Goal: Information Seeking & Learning: Learn about a topic

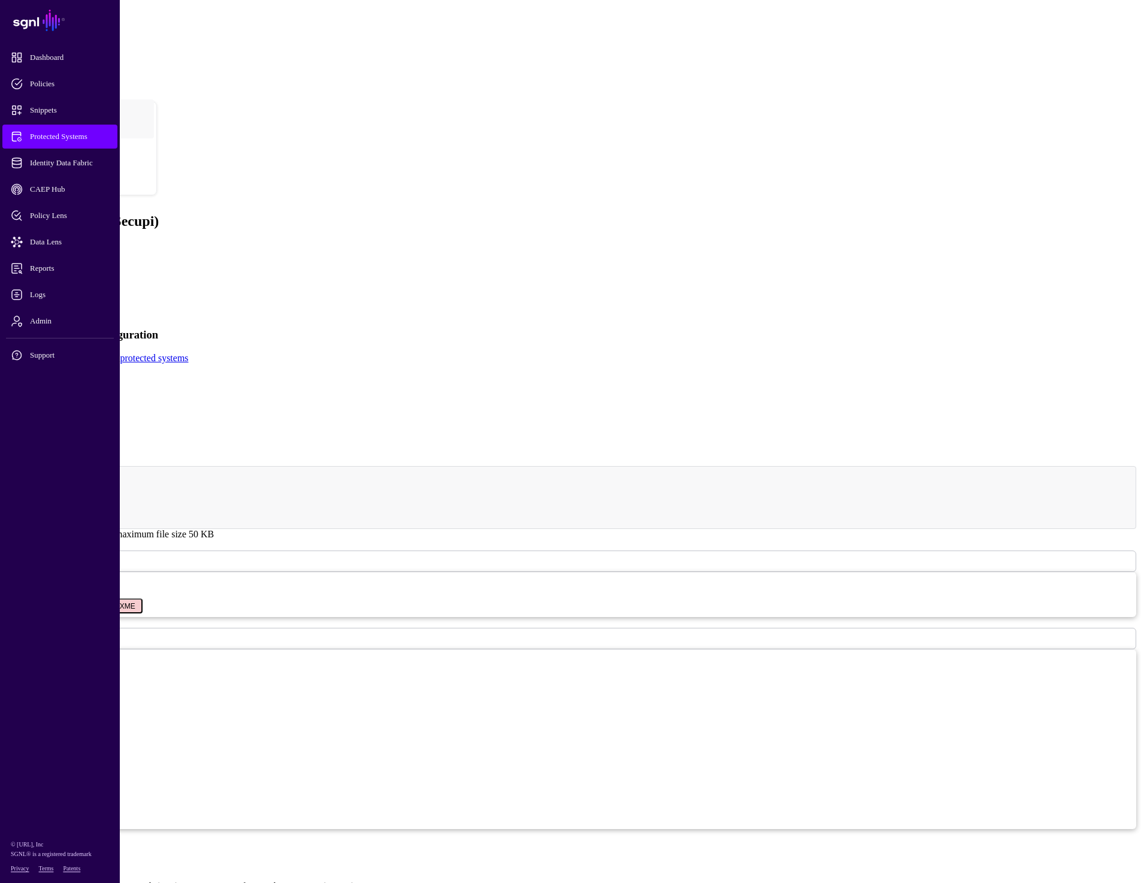
click at [59, 135] on span "Protected Systems" at bounding box center [69, 137] width 117 height 12
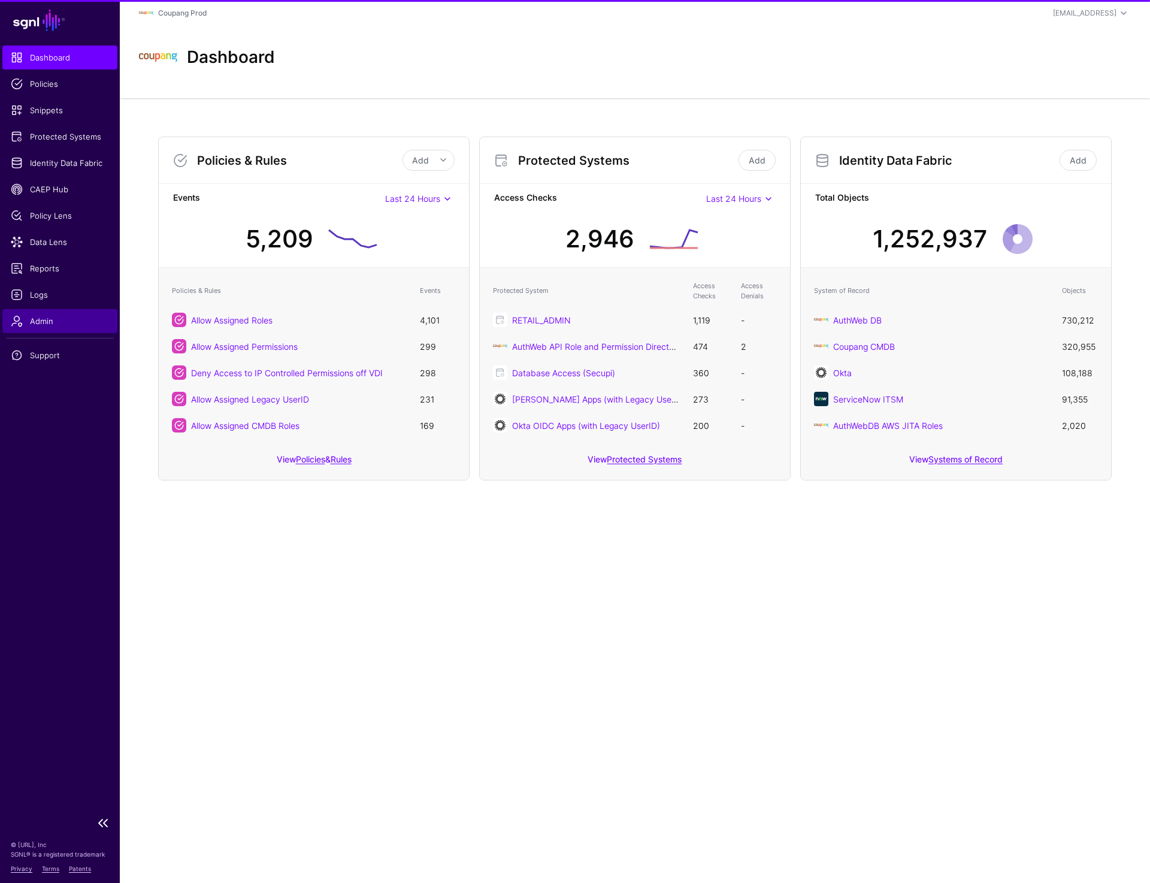
click at [26, 318] on span "Admin" at bounding box center [60, 321] width 98 height 12
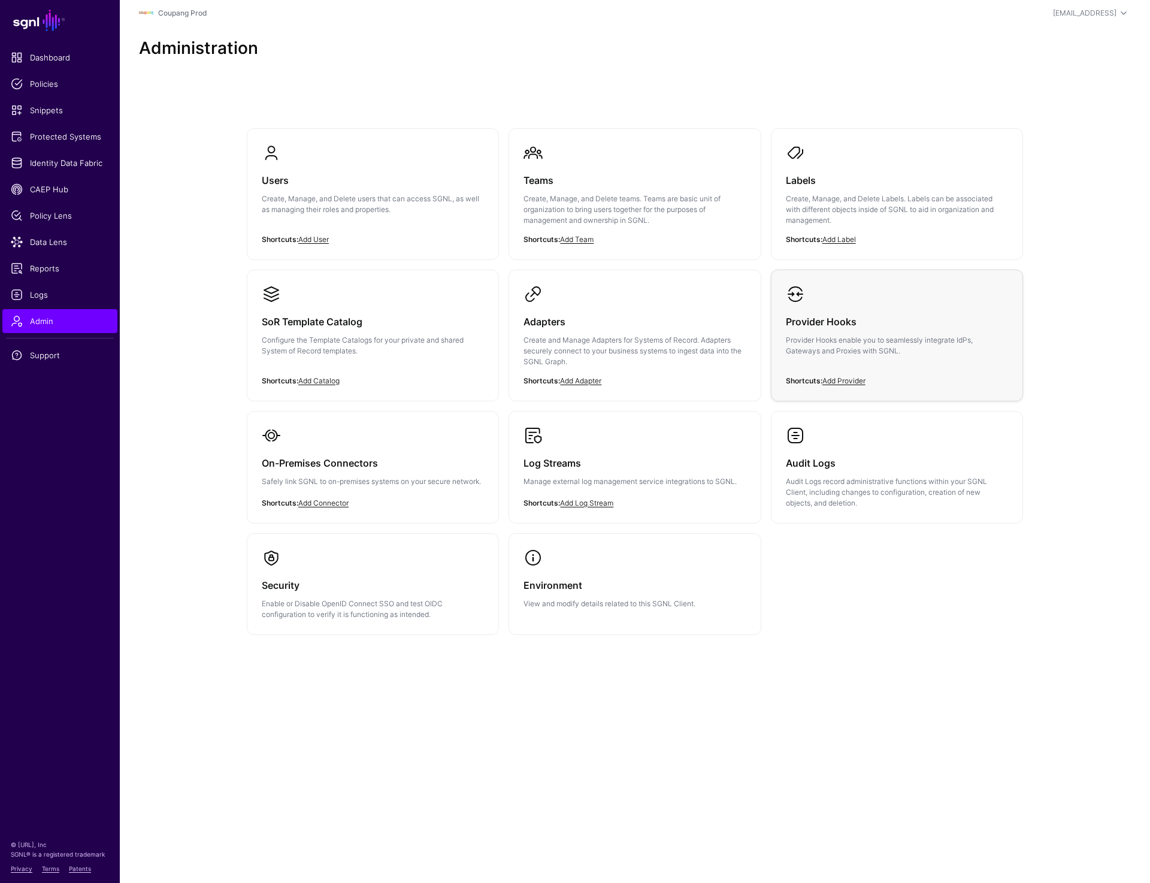
click at [858, 333] on div "Provider Hooks Provider Hooks enable you to seamlessly integrate IdPs, Gateways…" at bounding box center [897, 340] width 222 height 72
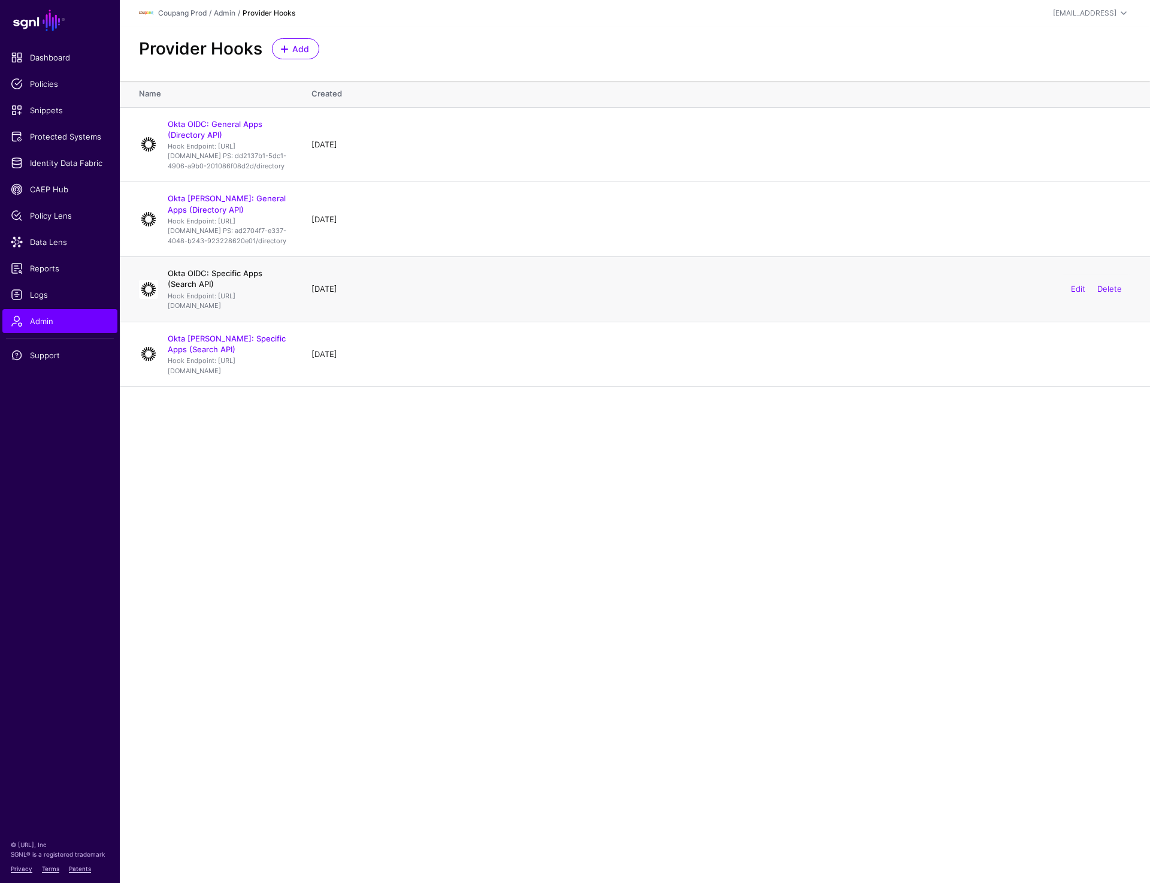
click at [244, 289] on link "Okta OIDC: Specific Apps (Search API)" at bounding box center [215, 278] width 95 height 20
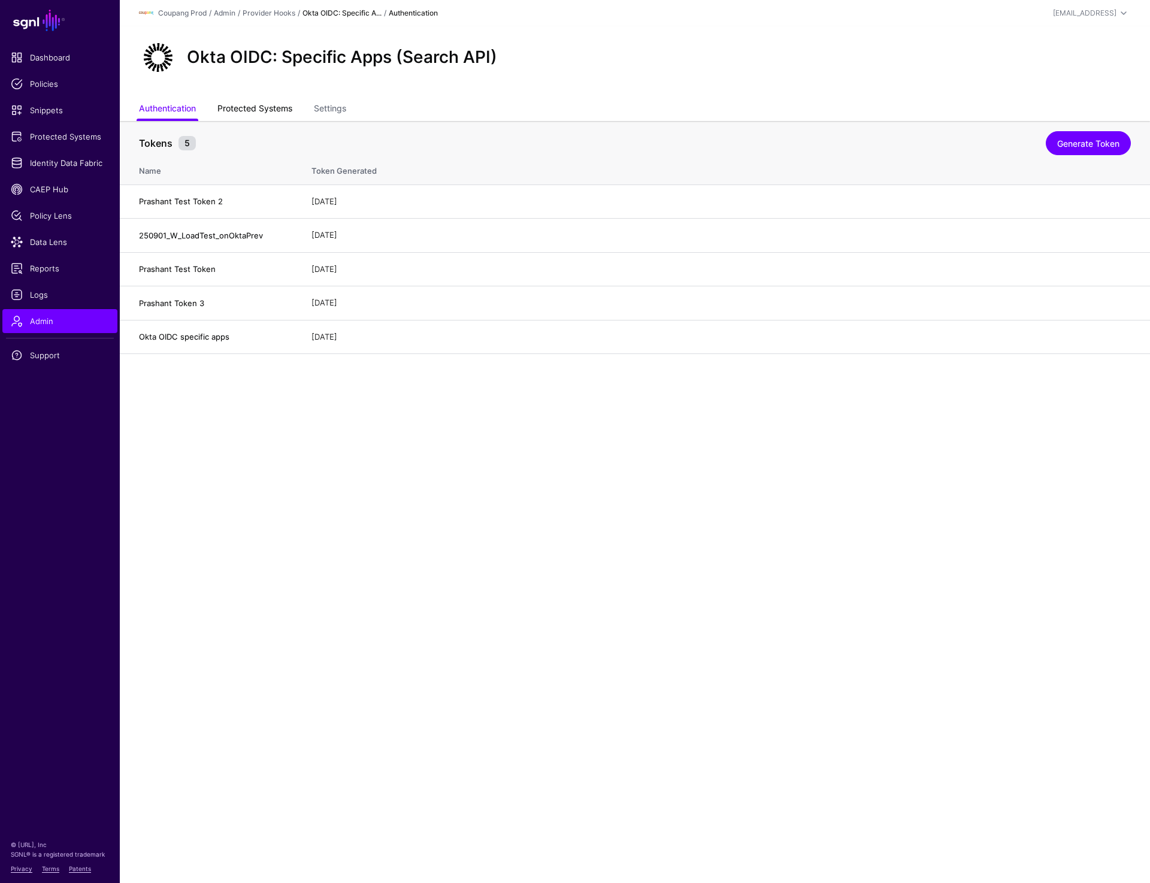
click at [255, 112] on link "Protected Systems" at bounding box center [254, 109] width 75 height 23
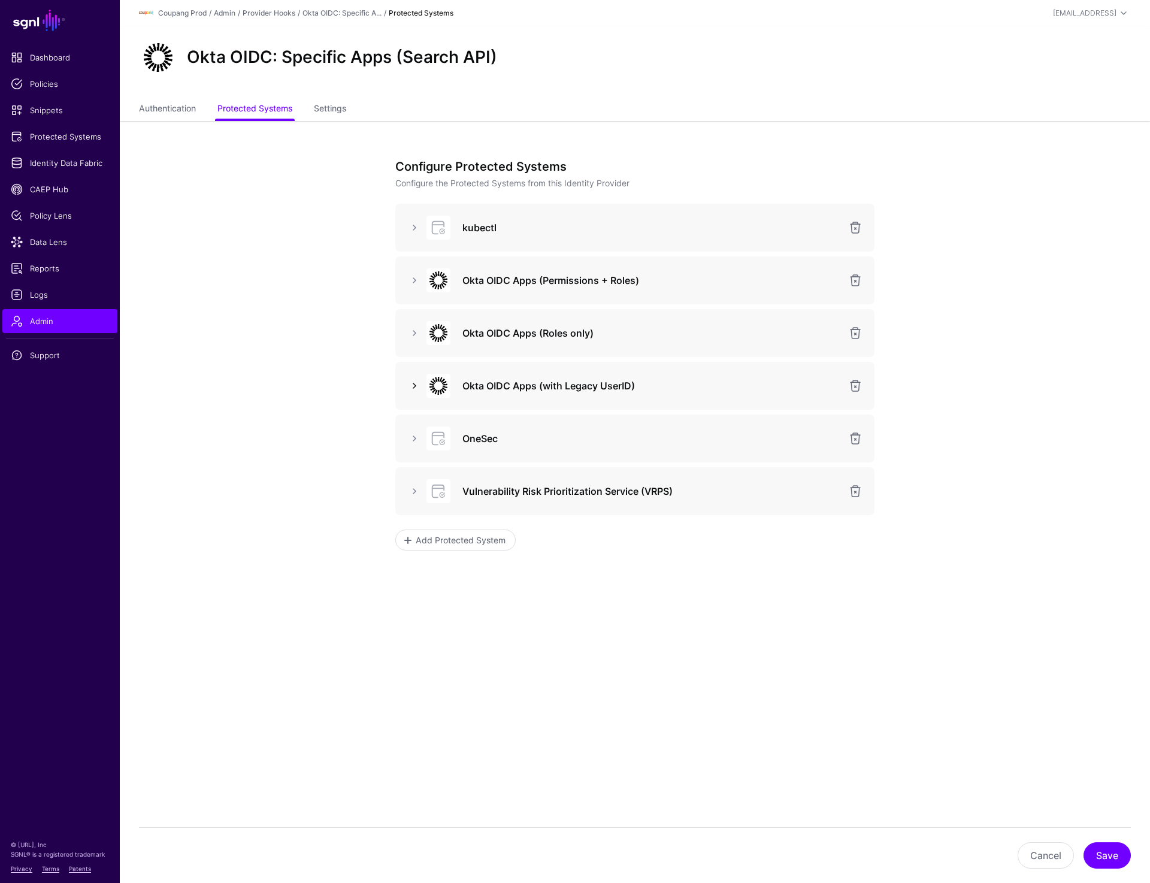
click at [413, 391] on link at bounding box center [414, 386] width 14 height 14
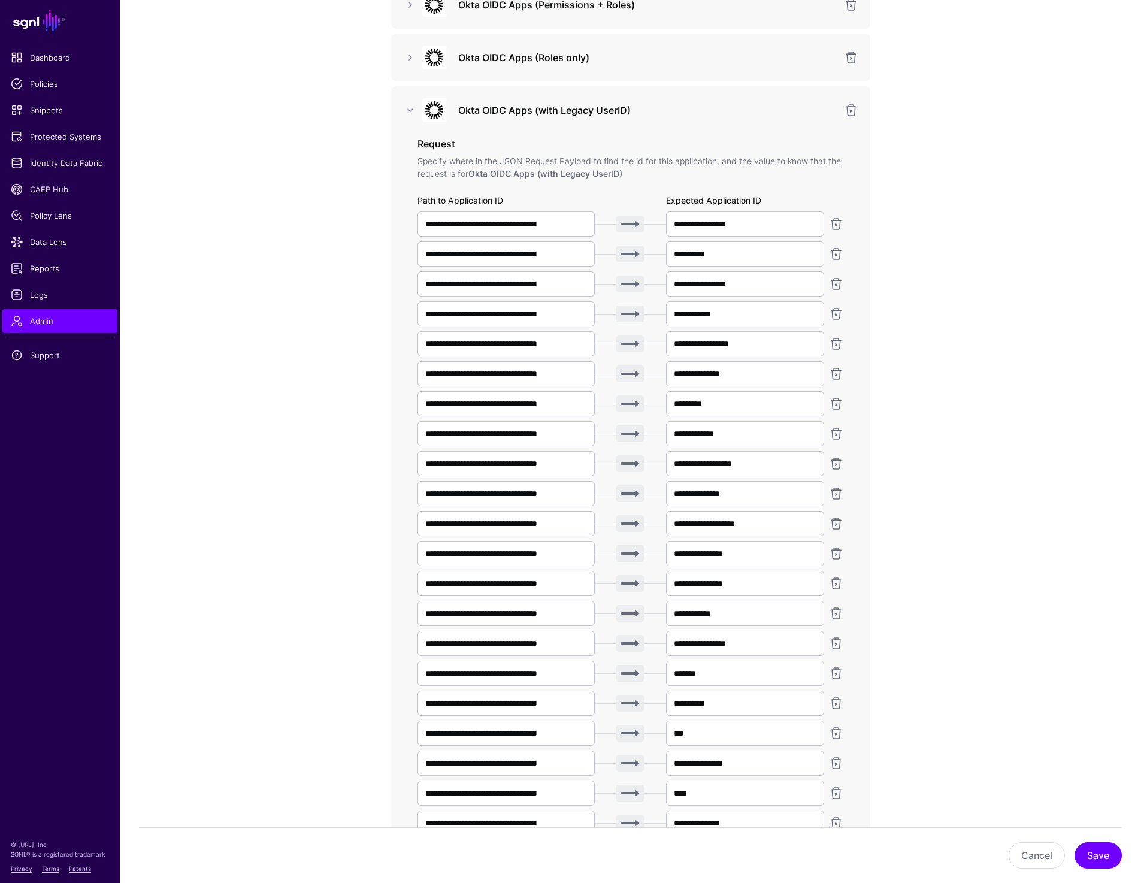
scroll to position [837, 0]
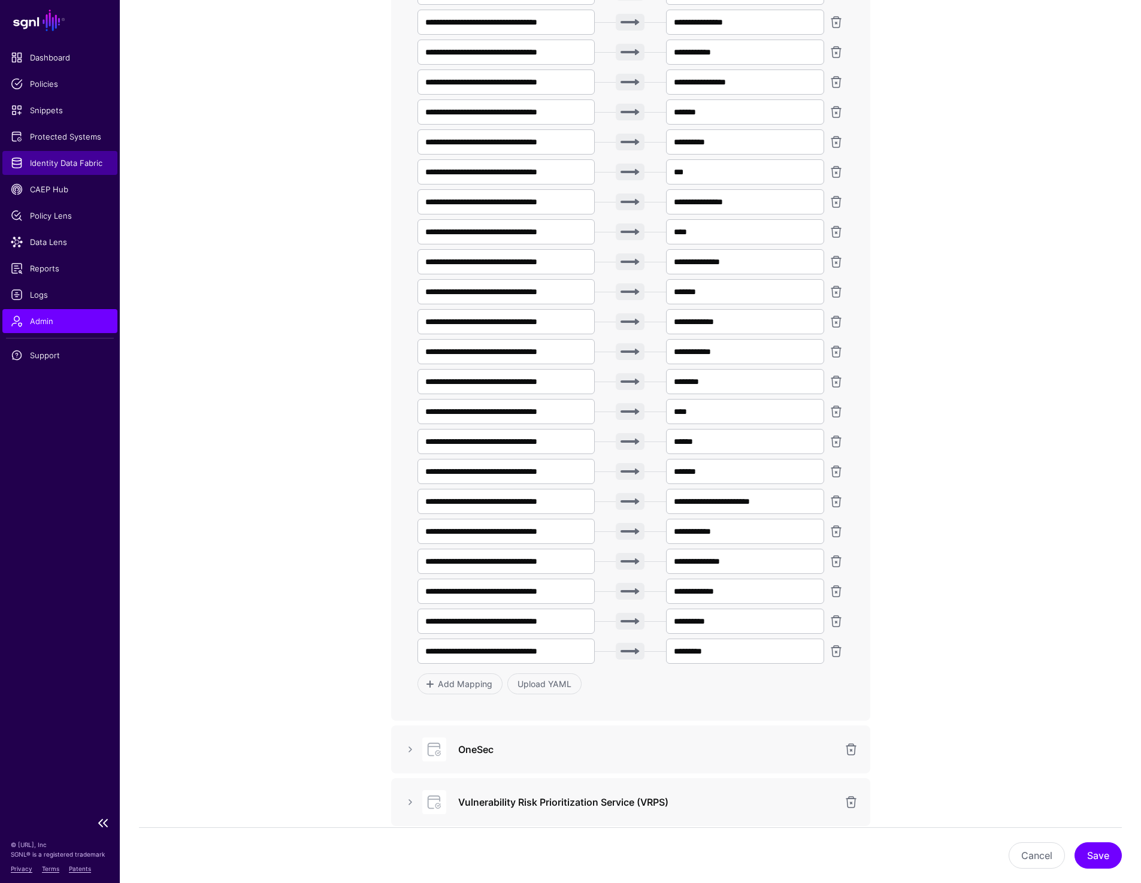
click at [63, 160] on span "Identity Data Fabric" at bounding box center [60, 163] width 98 height 12
click at [1012, 371] on app-admin-providers-item-integrations "**********" at bounding box center [630, 154] width 1021 height 1740
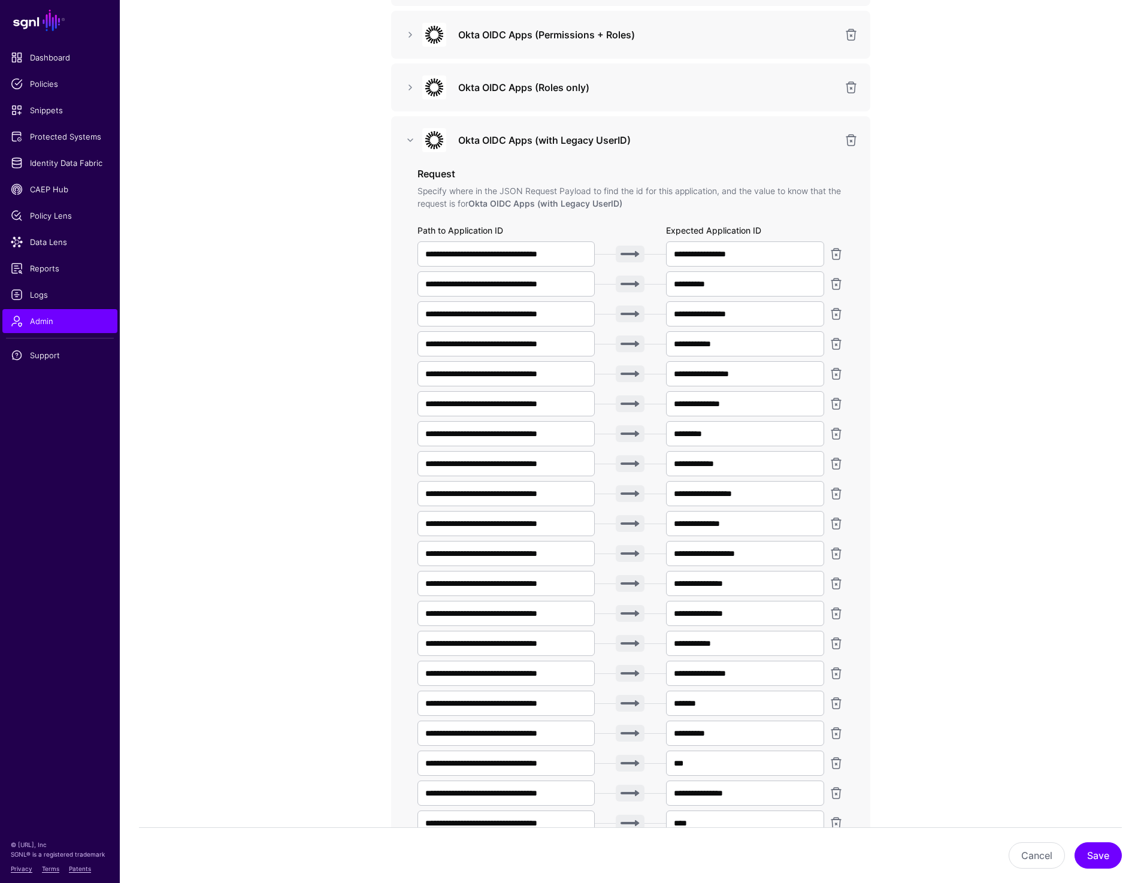
scroll to position [0, 0]
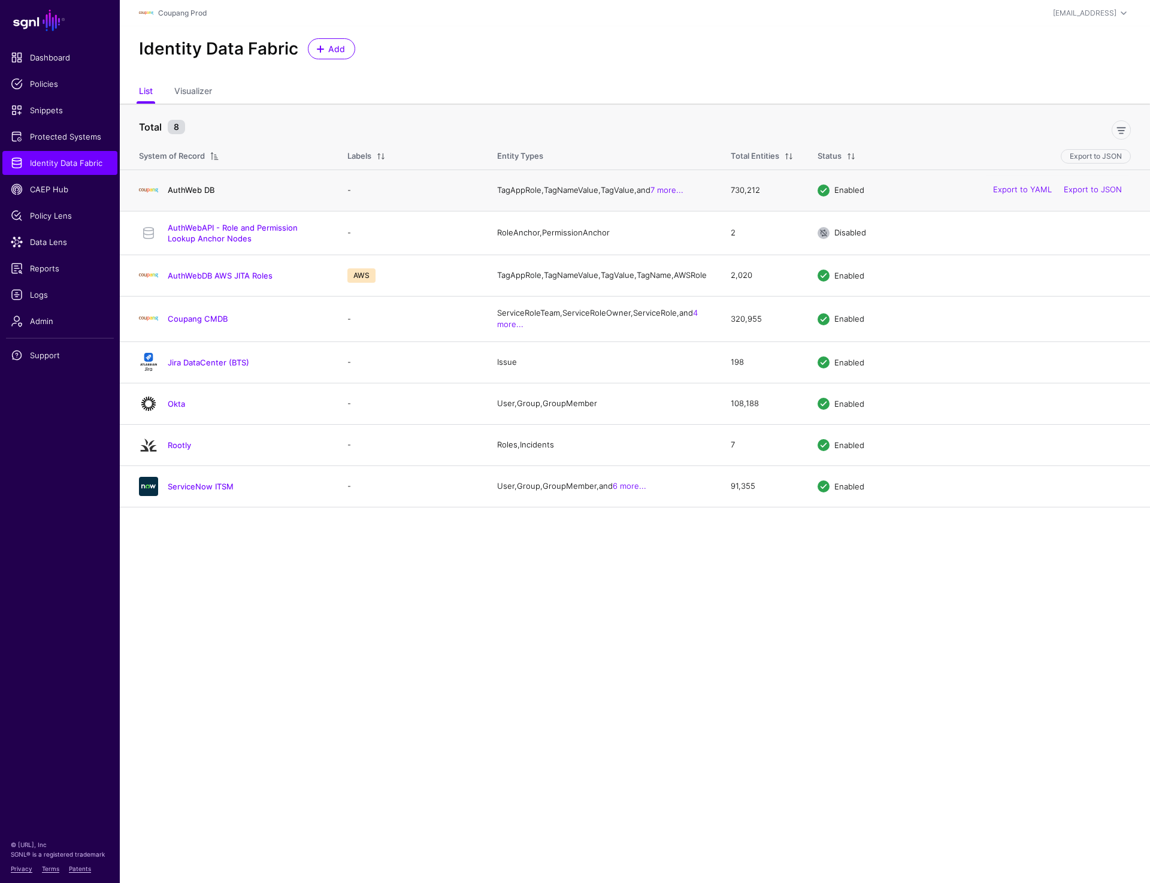
click at [202, 189] on link "AuthWeb DB" at bounding box center [191, 190] width 47 height 10
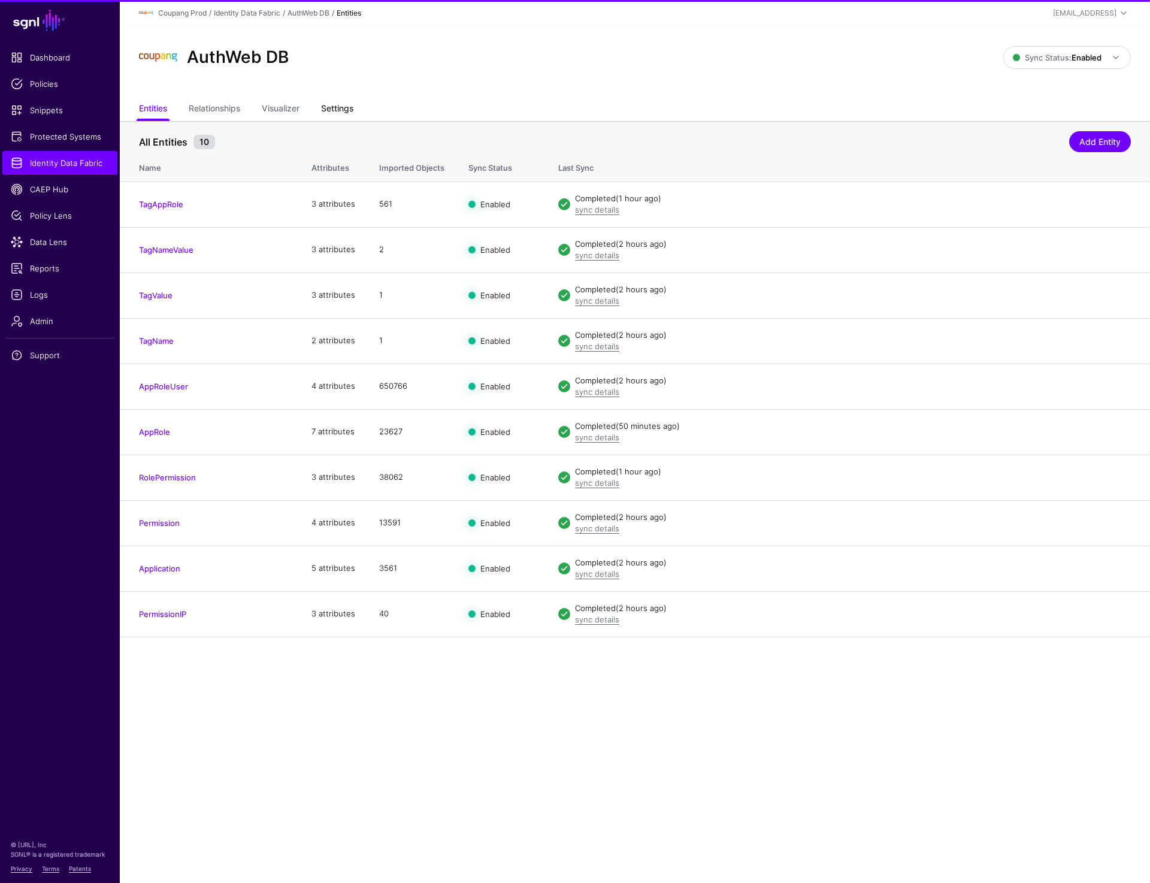
click at [346, 110] on link "Settings" at bounding box center [337, 109] width 32 height 23
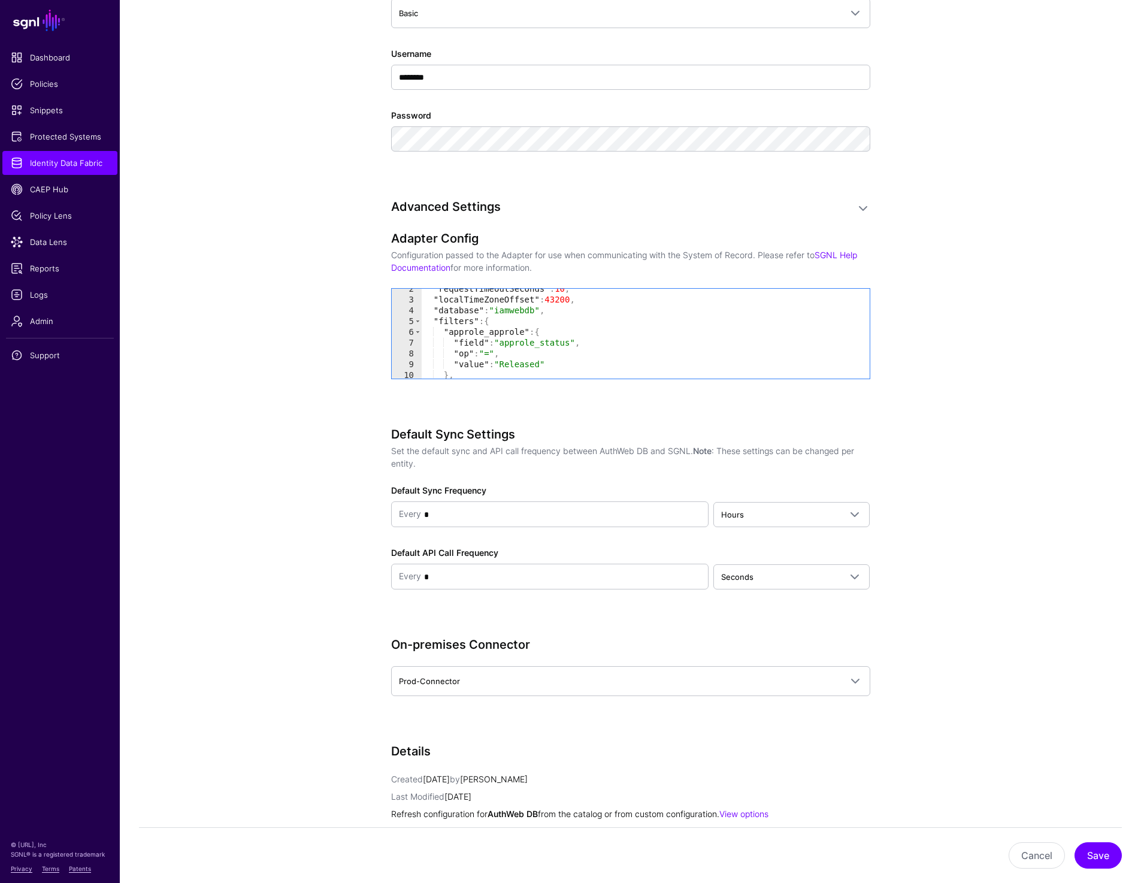
scroll to position [17, 0]
click at [554, 323] on div ""requestTimeoutSeconds" : 10 , "localTimeZoneOffset" : 43200 , "database" : "ia…" at bounding box center [640, 338] width 439 height 111
type textarea "* *"
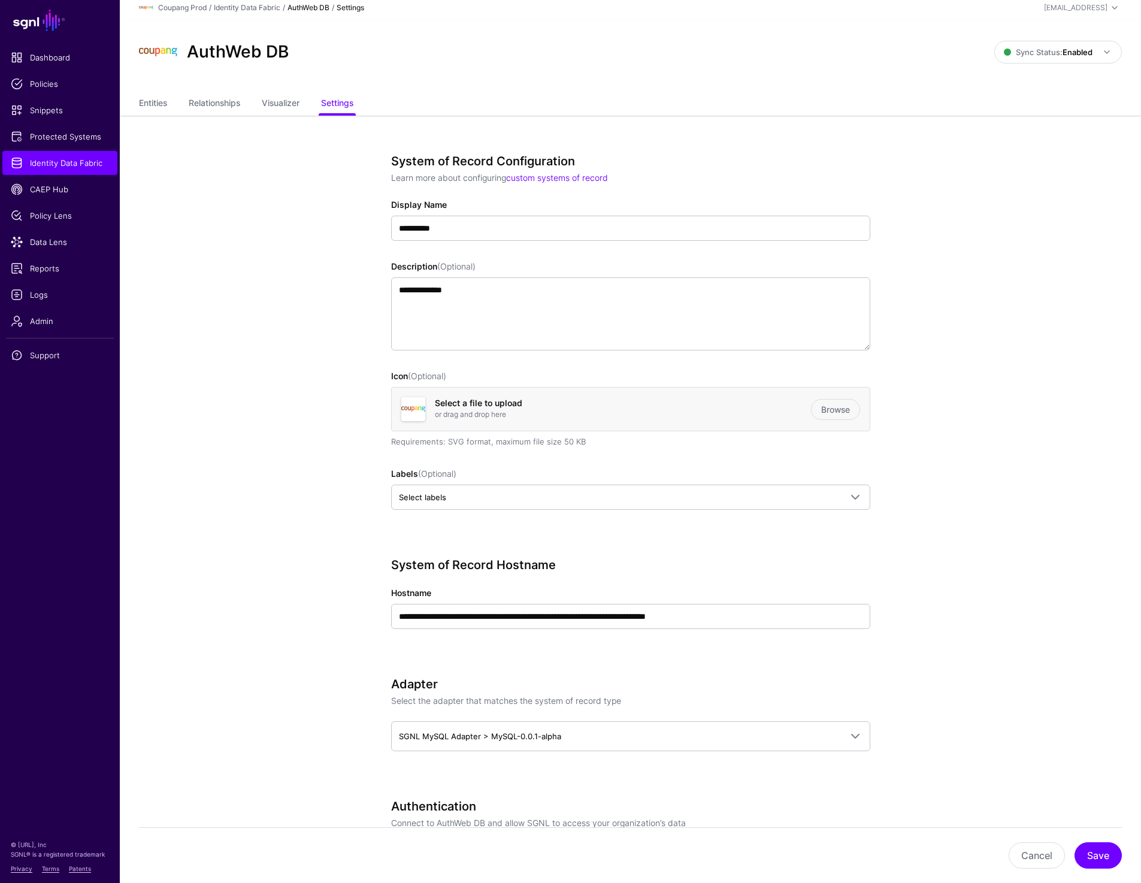
scroll to position [0, 0]
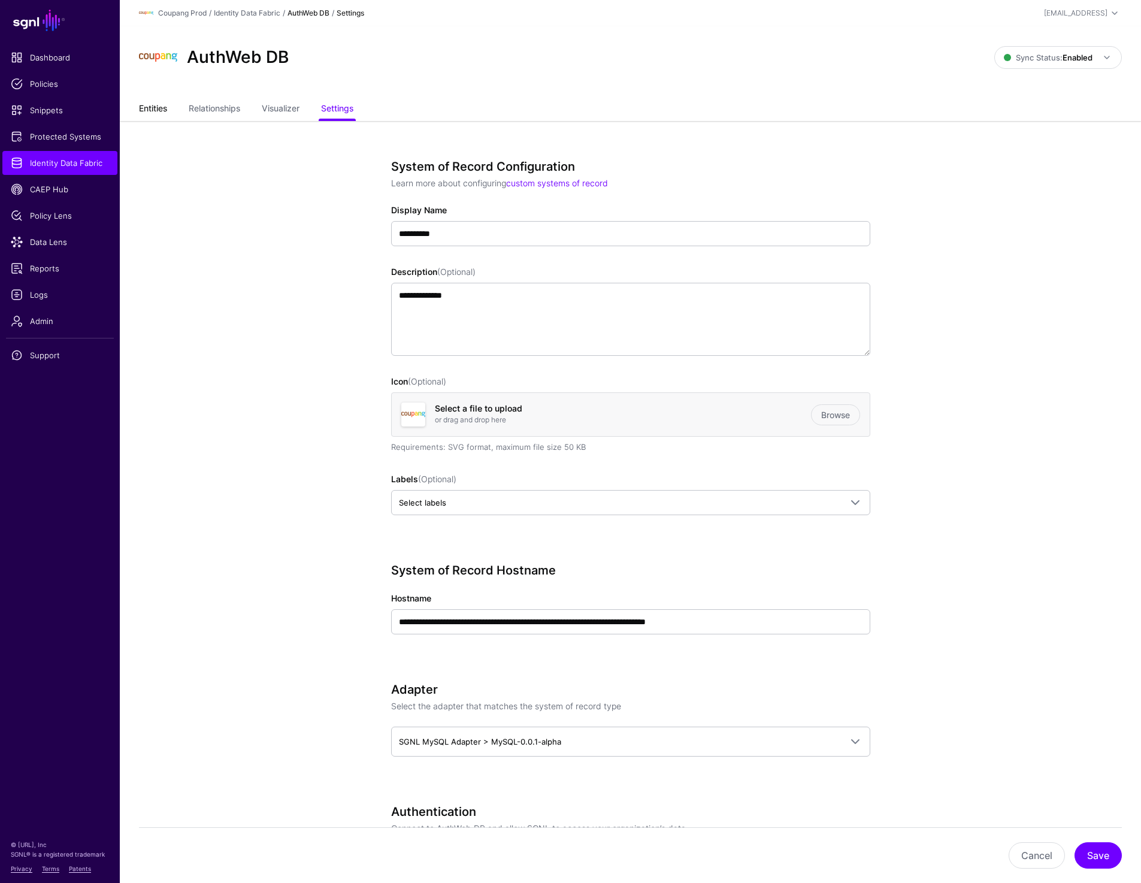
click at [163, 106] on link "Entities" at bounding box center [153, 109] width 28 height 23
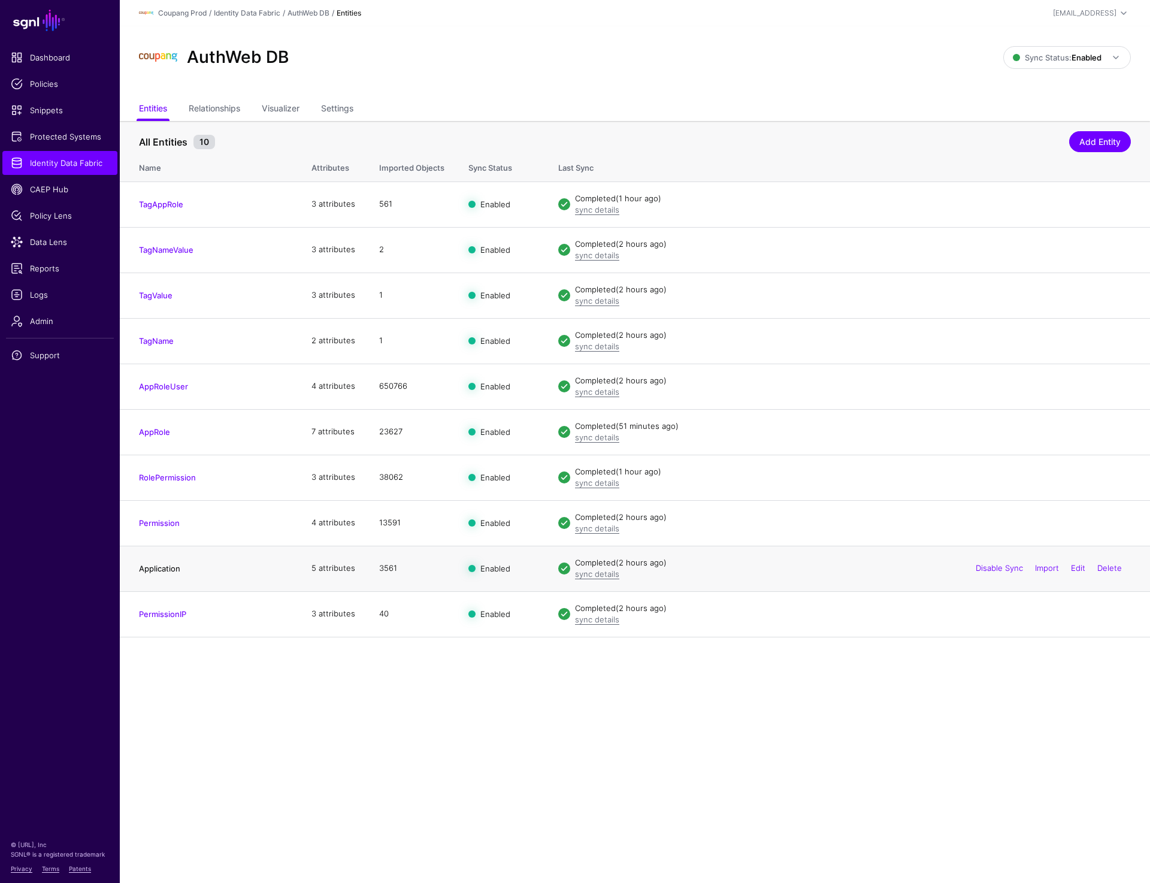
click at [163, 570] on link "Application" at bounding box center [159, 569] width 41 height 10
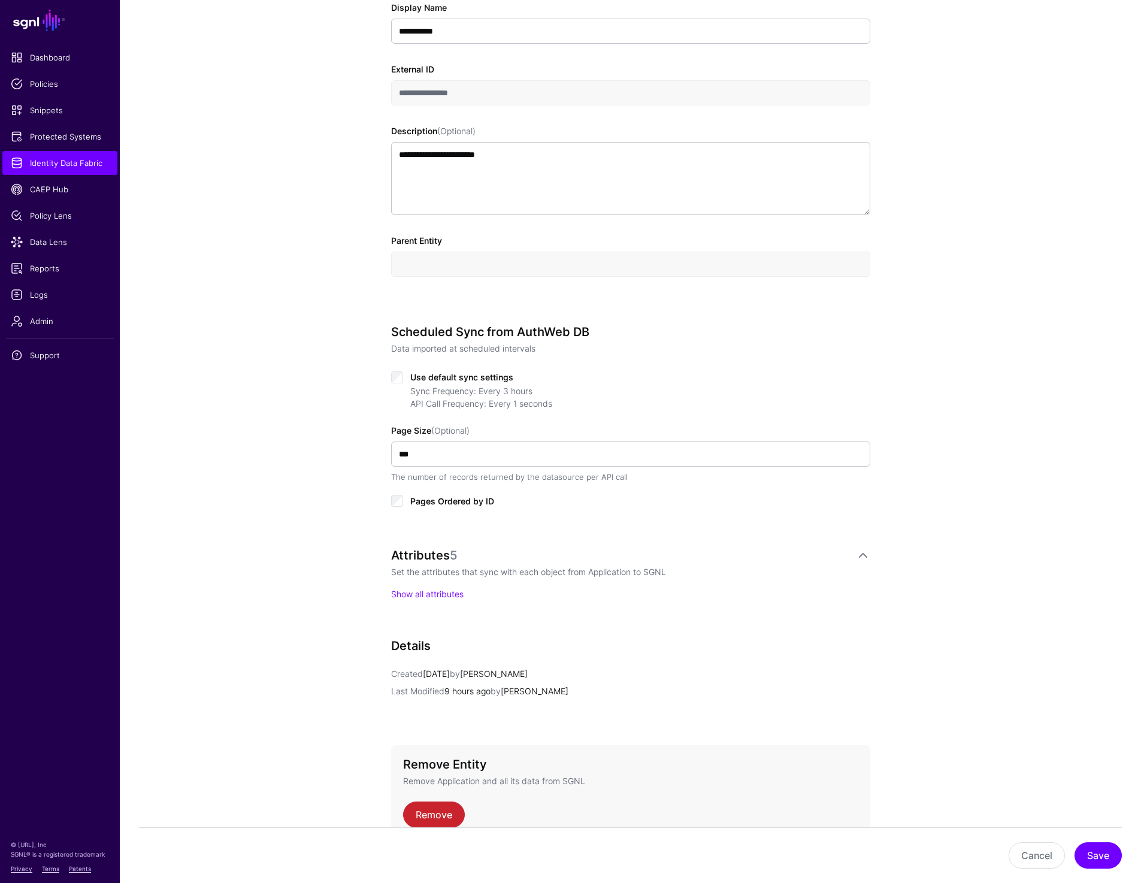
scroll to position [335, 0]
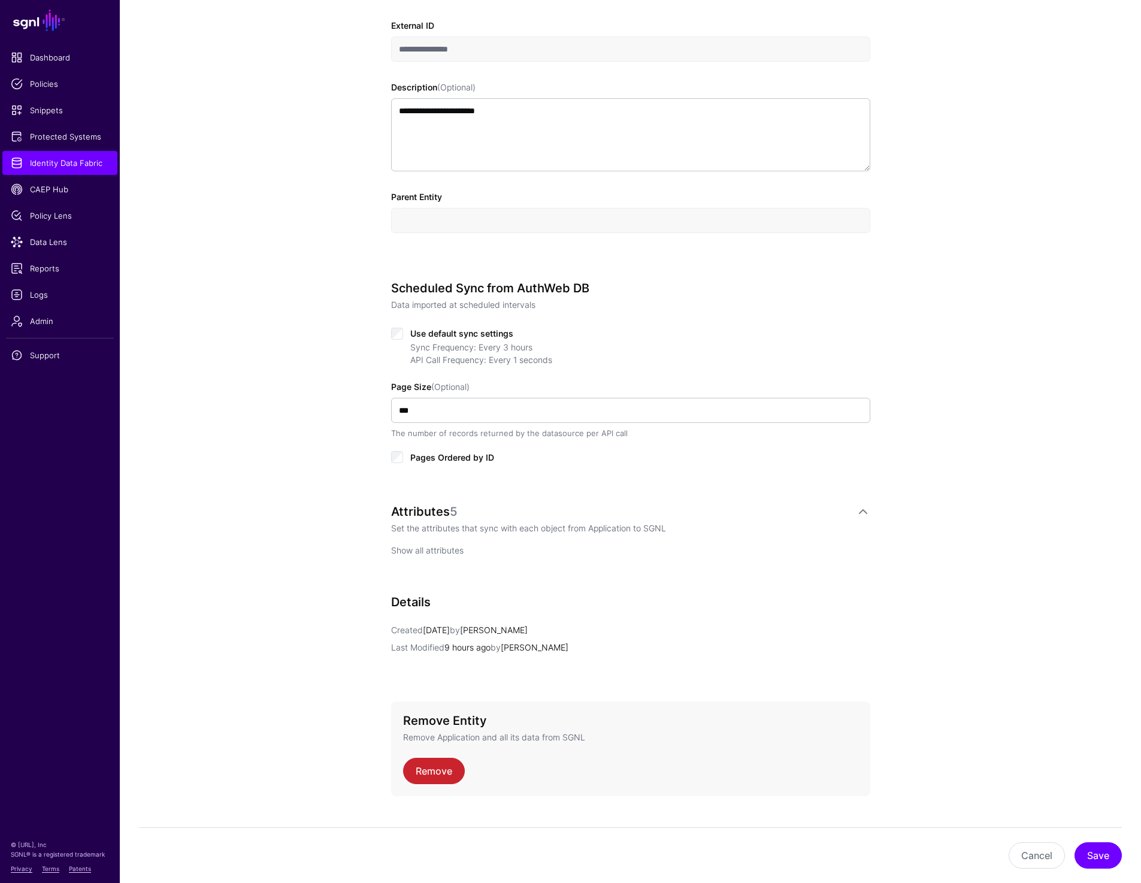
click at [429, 555] on link "Show all attributes" at bounding box center [427, 550] width 72 height 10
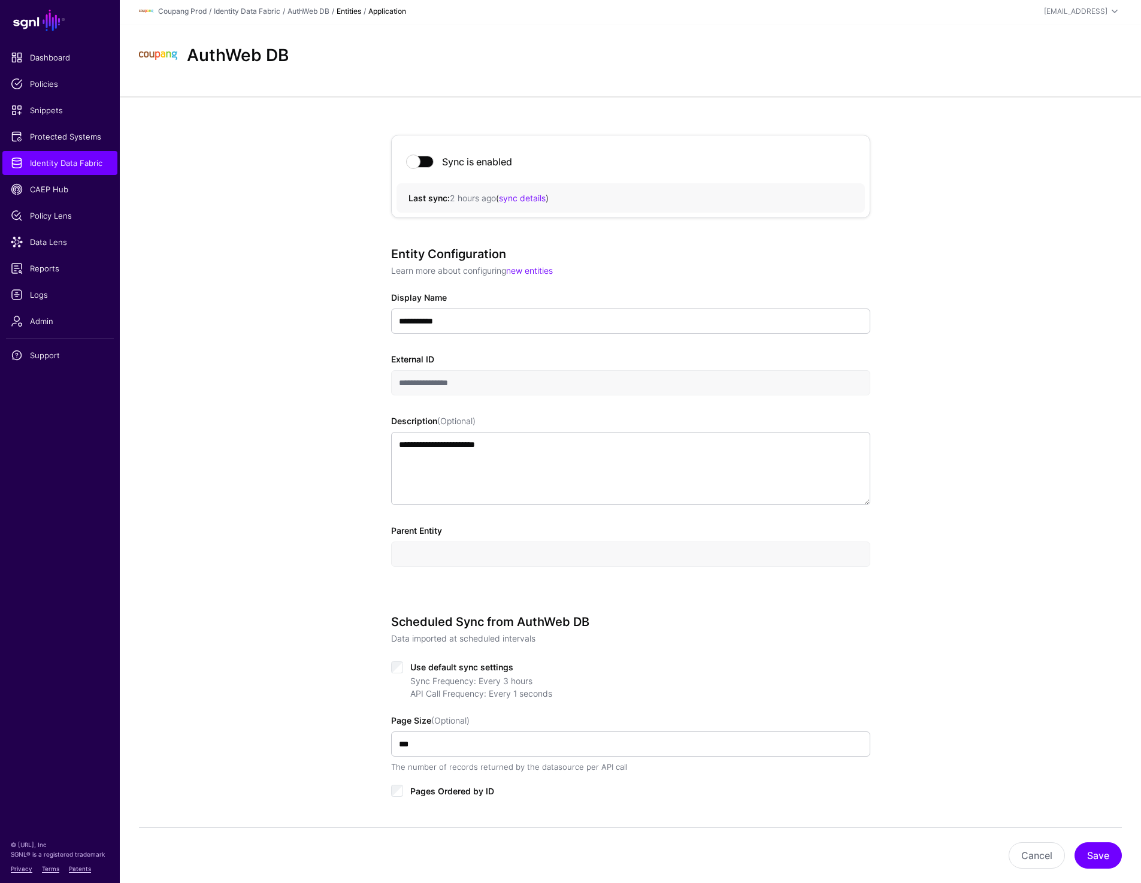
scroll to position [0, 0]
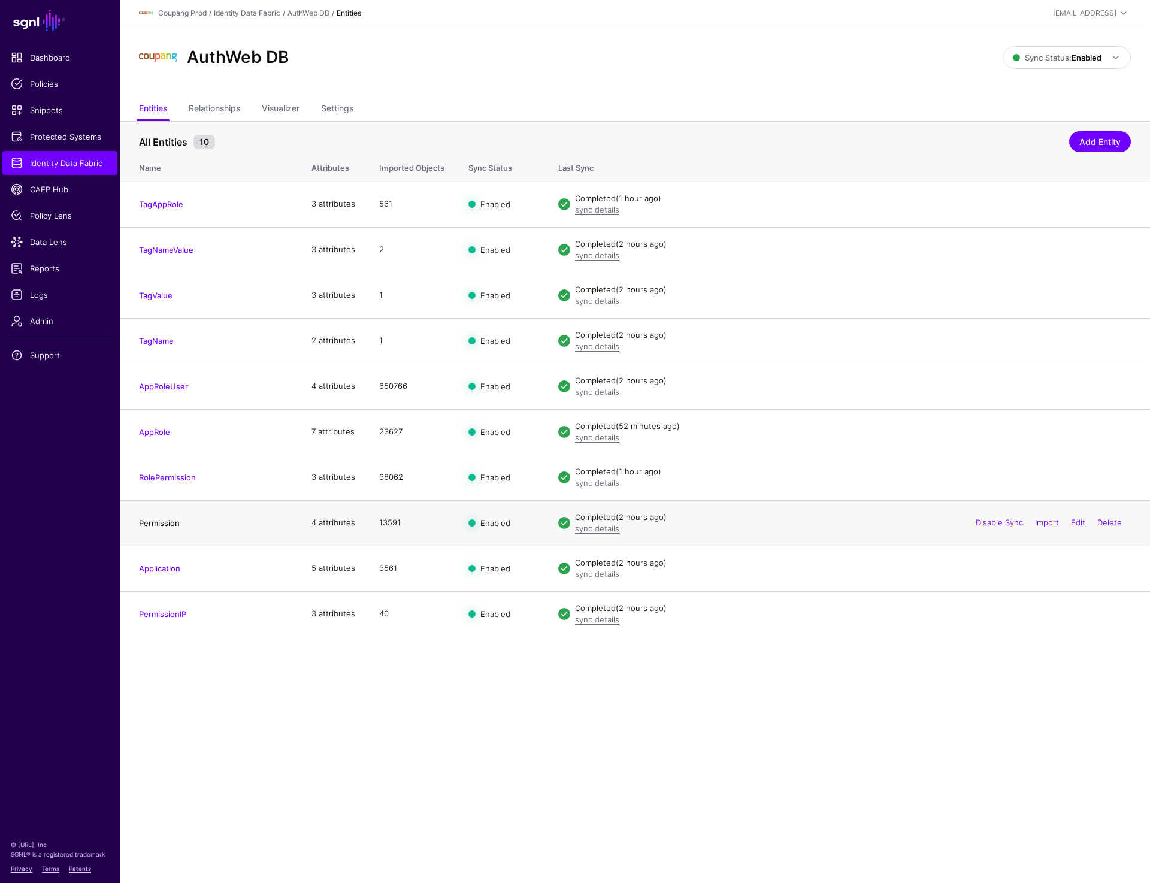
click at [158, 523] on link "Permission" at bounding box center [159, 523] width 41 height 10
click at [161, 564] on link "Application" at bounding box center [159, 569] width 41 height 10
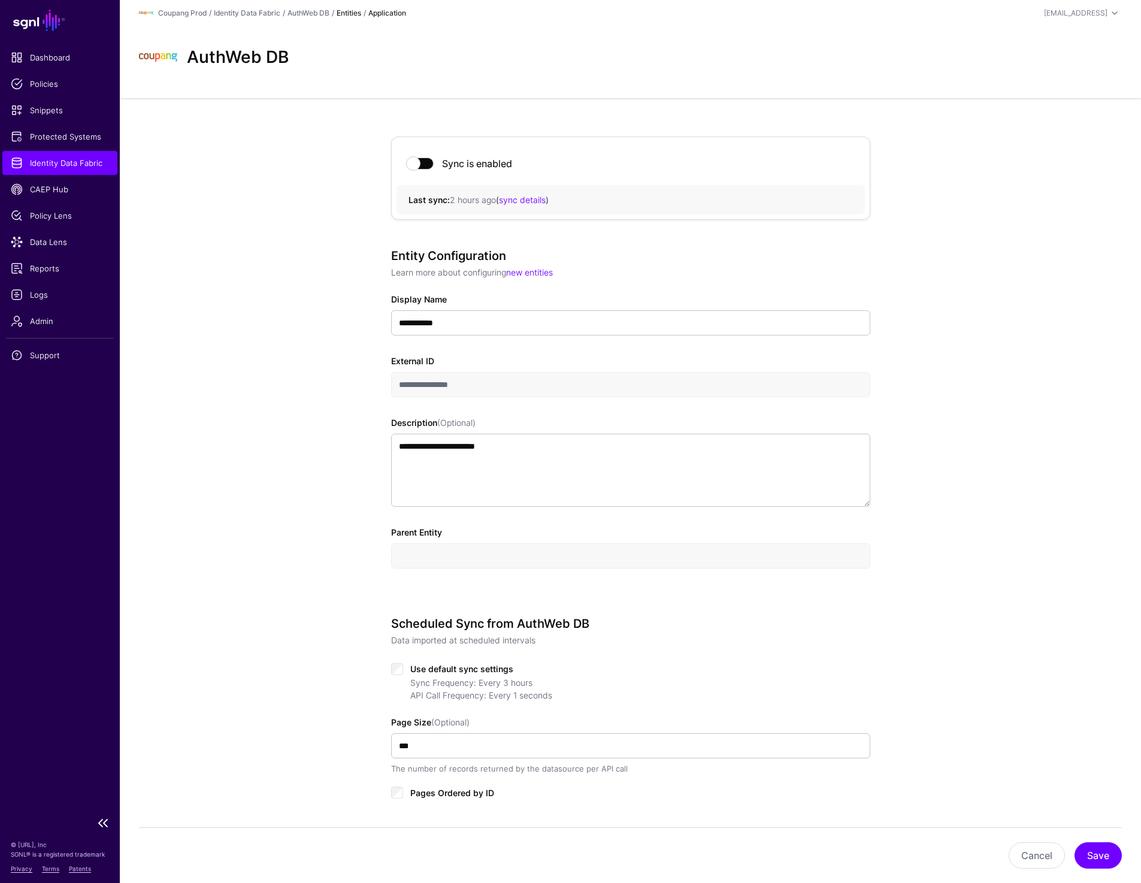
click at [74, 163] on span "Identity Data Fabric" at bounding box center [60, 163] width 98 height 12
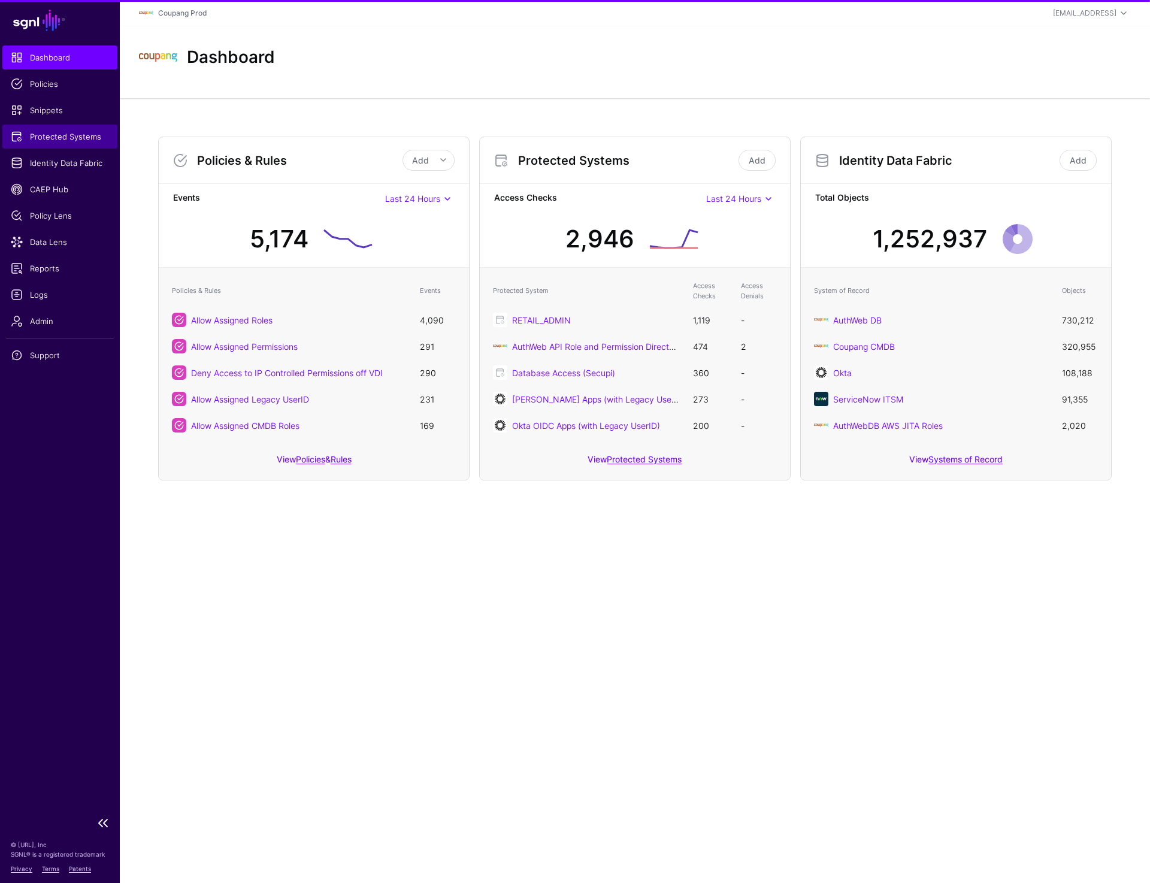
click at [83, 138] on span "Protected Systems" at bounding box center [60, 137] width 98 height 12
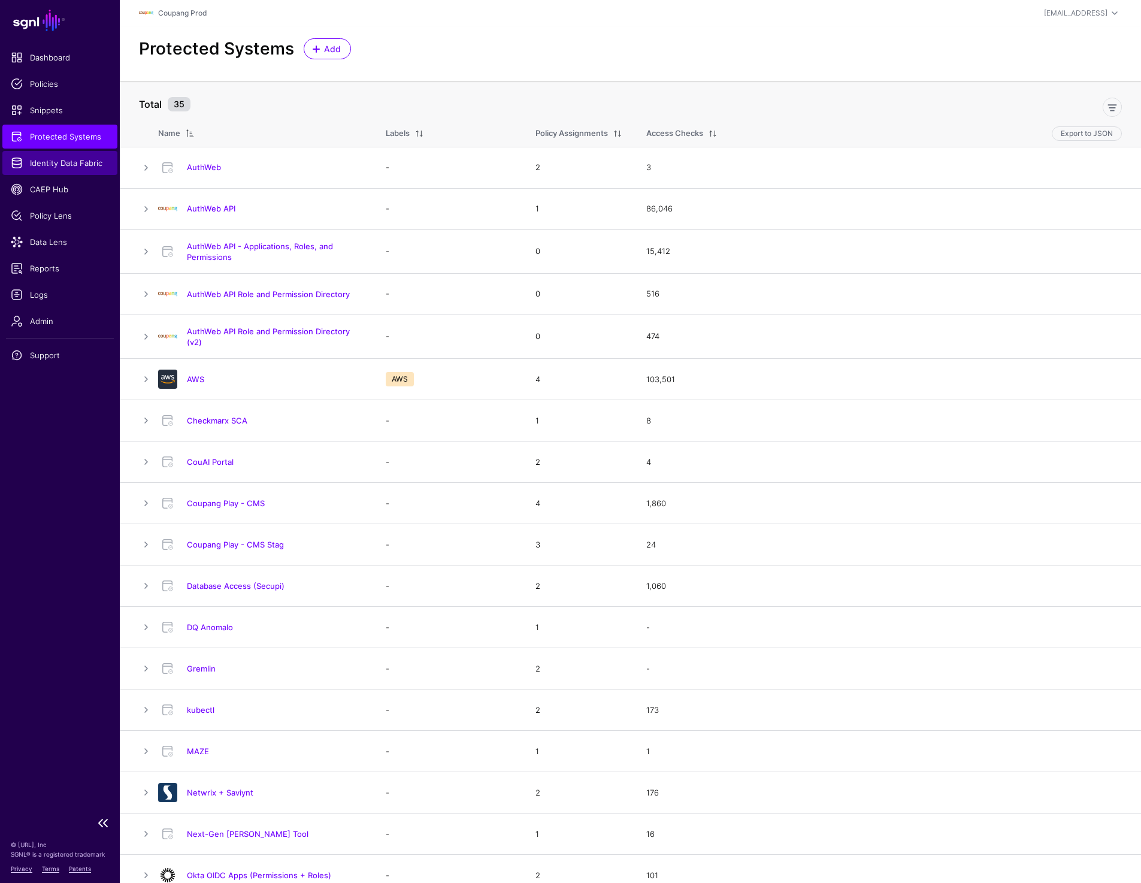
click at [48, 162] on span "Identity Data Fabric" at bounding box center [60, 163] width 98 height 12
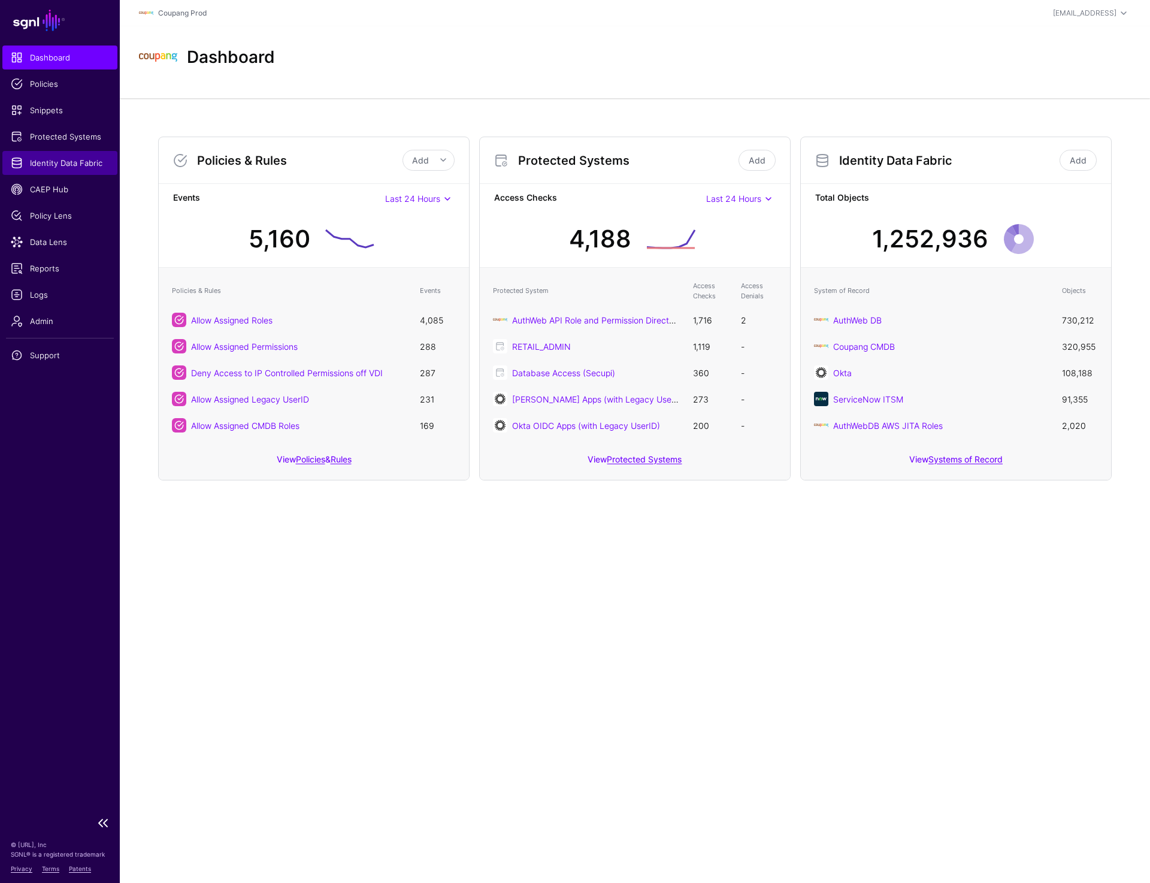
click at [49, 158] on span "Identity Data Fabric" at bounding box center [60, 163] width 98 height 12
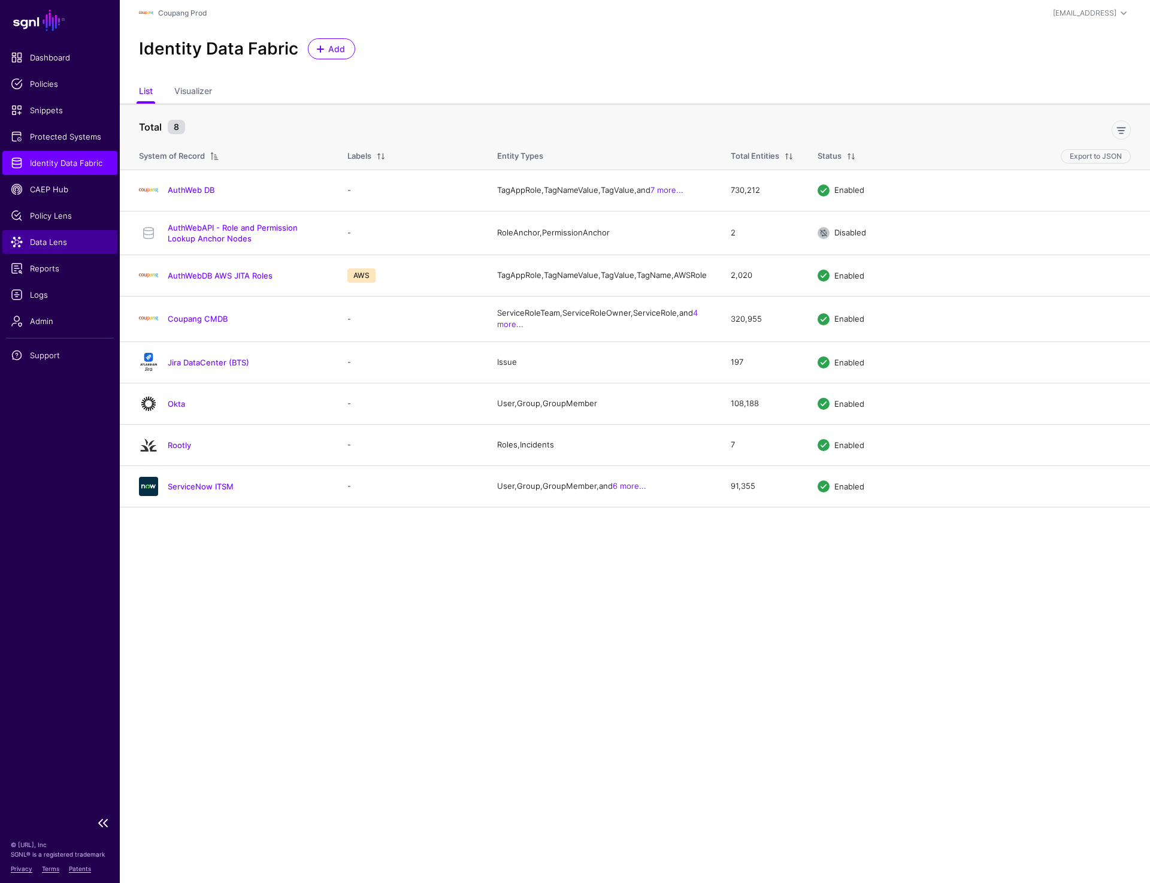
click at [52, 246] on span "Data Lens" at bounding box center [60, 242] width 98 height 12
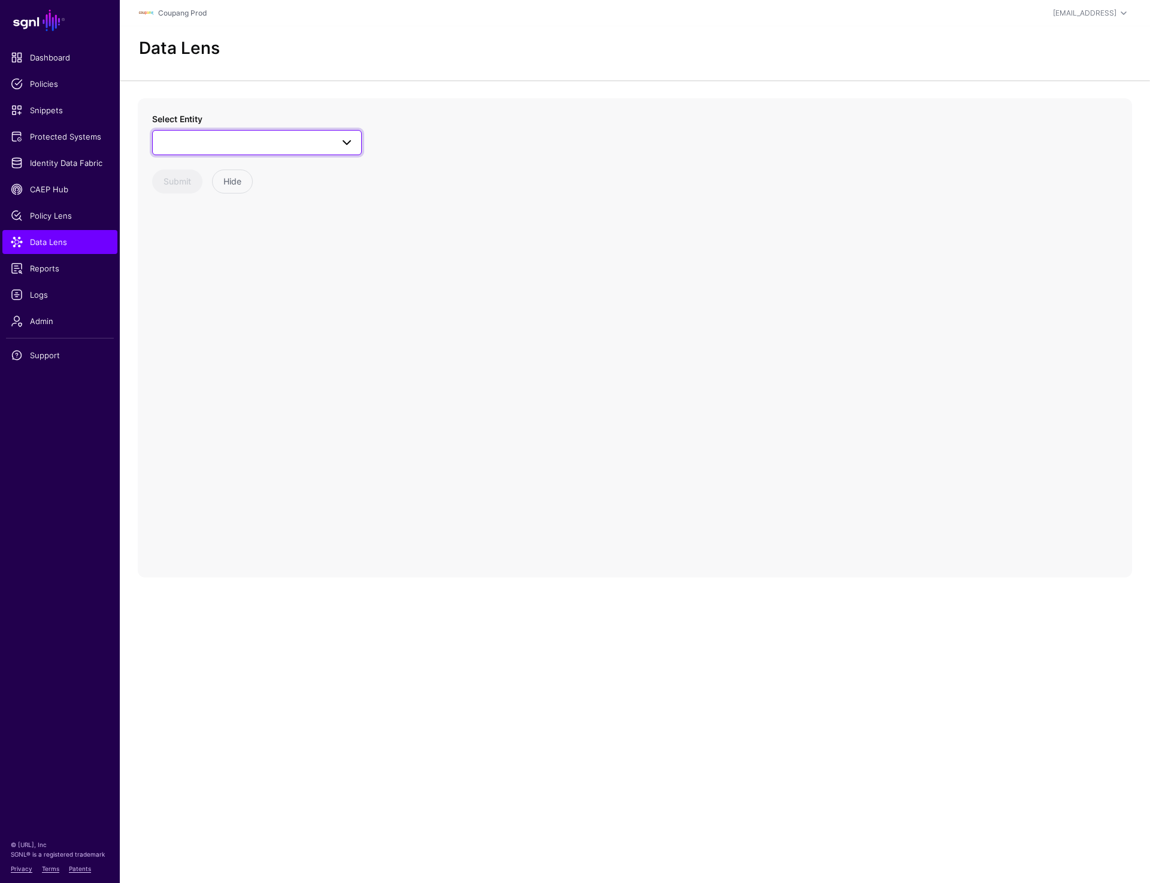
click at [232, 139] on span at bounding box center [257, 142] width 194 height 14
type input "*"
type input "***"
click at [186, 268] on span "User" at bounding box center [183, 270] width 18 height 10
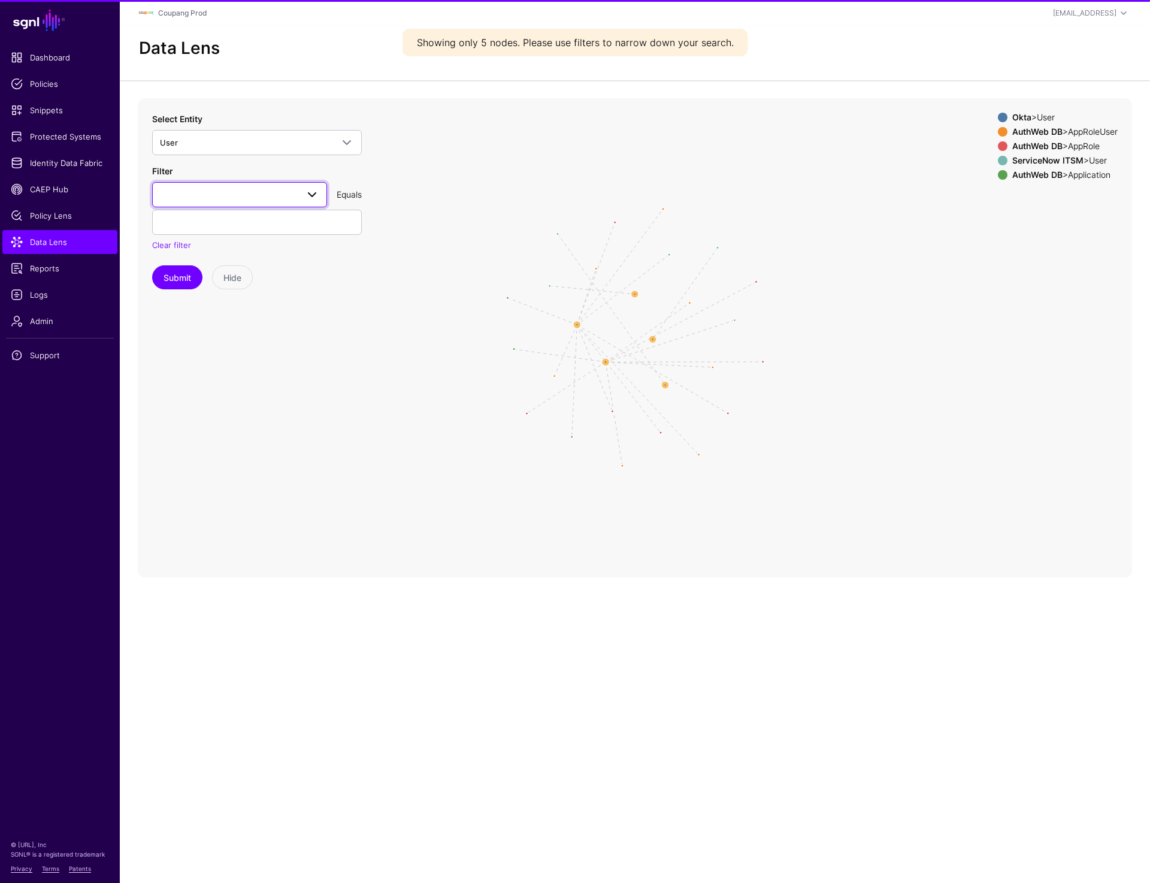
click at [229, 190] on span at bounding box center [239, 194] width 159 height 14
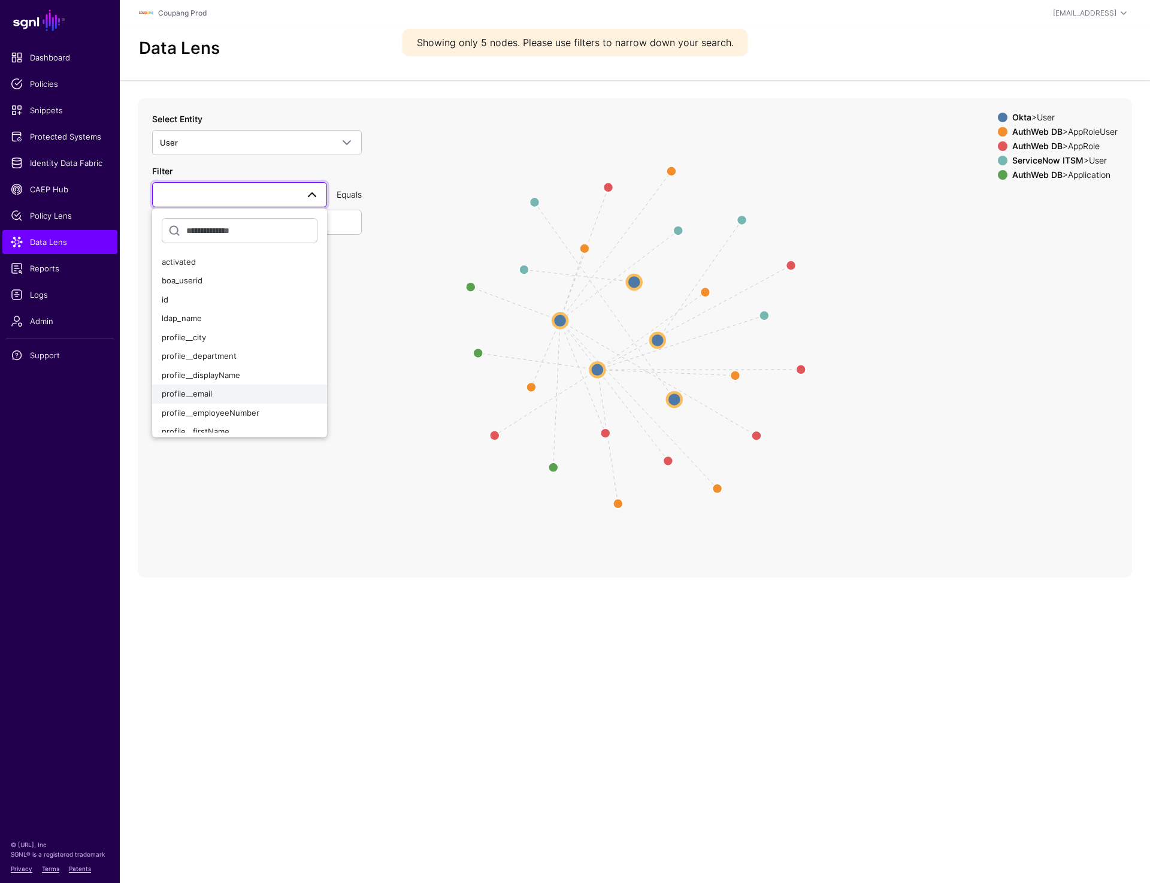
click at [201, 392] on span "profile__email" at bounding box center [187, 394] width 50 height 10
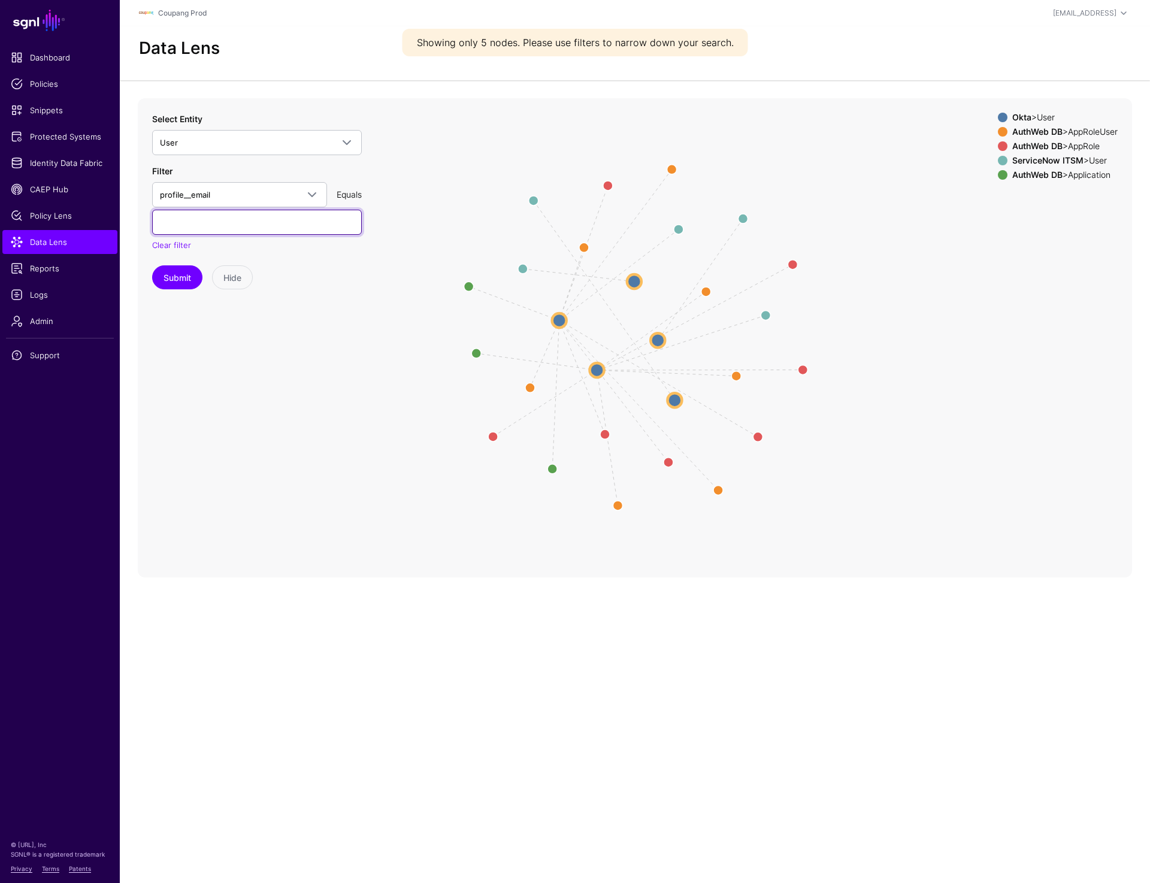
click at [193, 228] on input "text" at bounding box center [257, 222] width 210 height 25
paste input "**********"
type input "**********"
click at [175, 278] on button "Submit" at bounding box center [177, 277] width 50 height 24
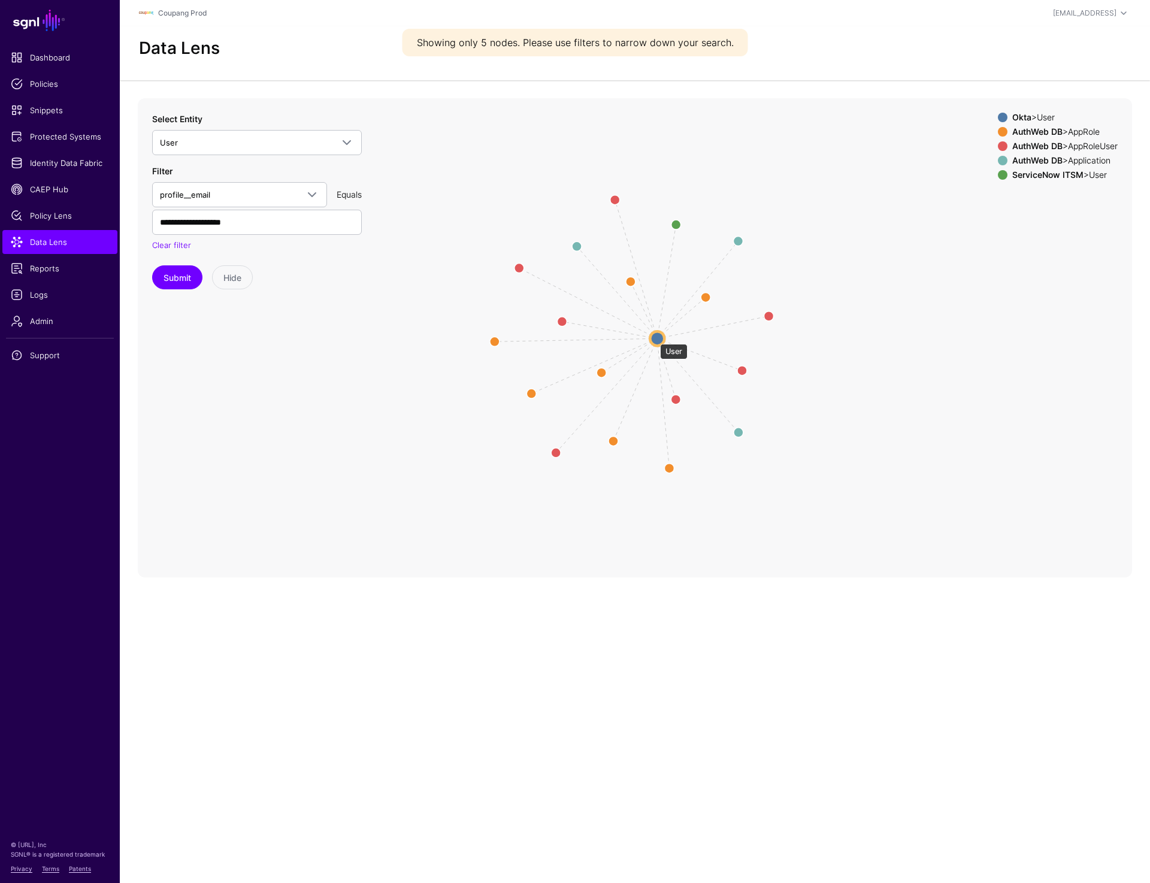
click at [654, 338] on circle at bounding box center [657, 338] width 14 height 14
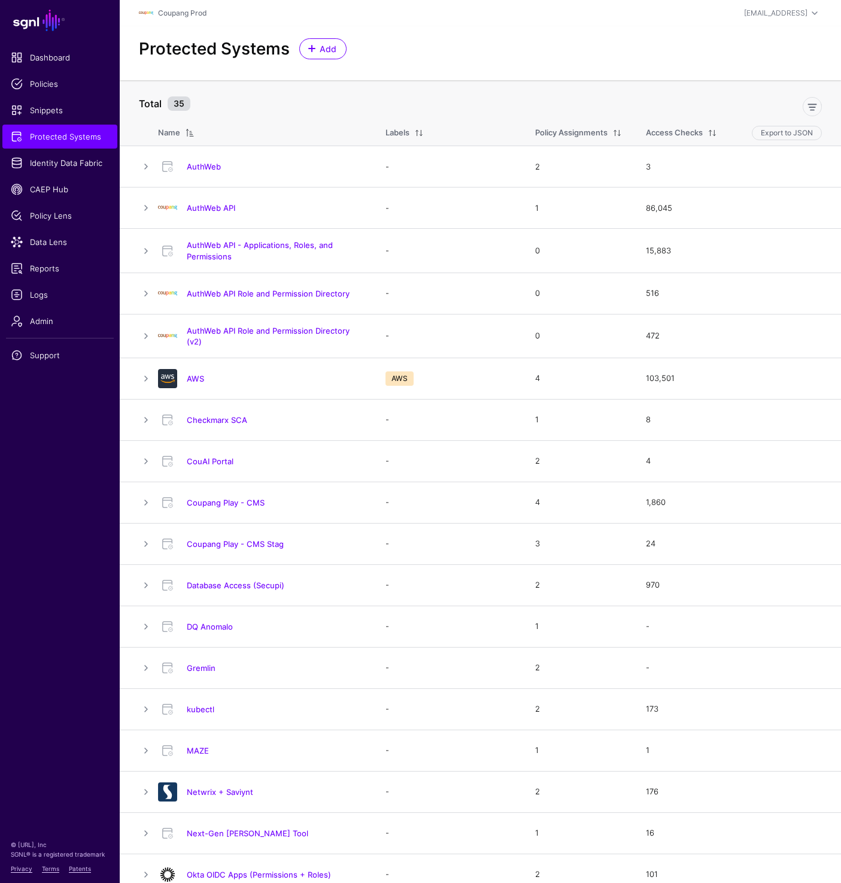
click at [649, 63] on div "Protected Systems Add" at bounding box center [481, 53] width 722 height 54
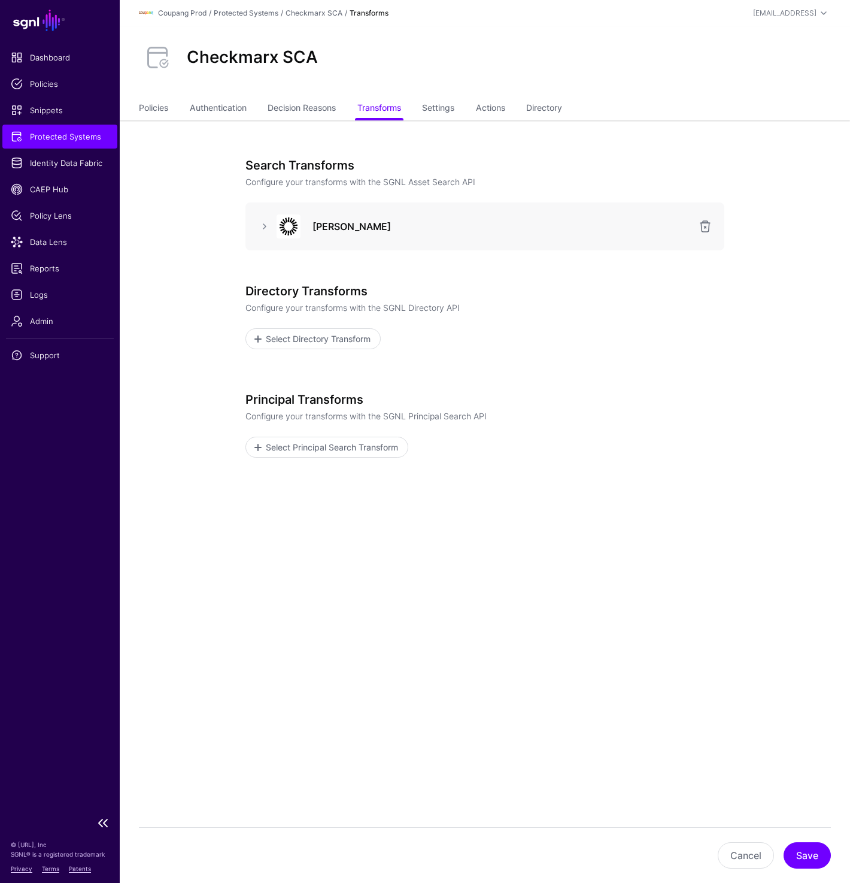
click at [52, 129] on link "Protected Systems" at bounding box center [59, 137] width 115 height 24
